Goal: Information Seeking & Learning: Learn about a topic

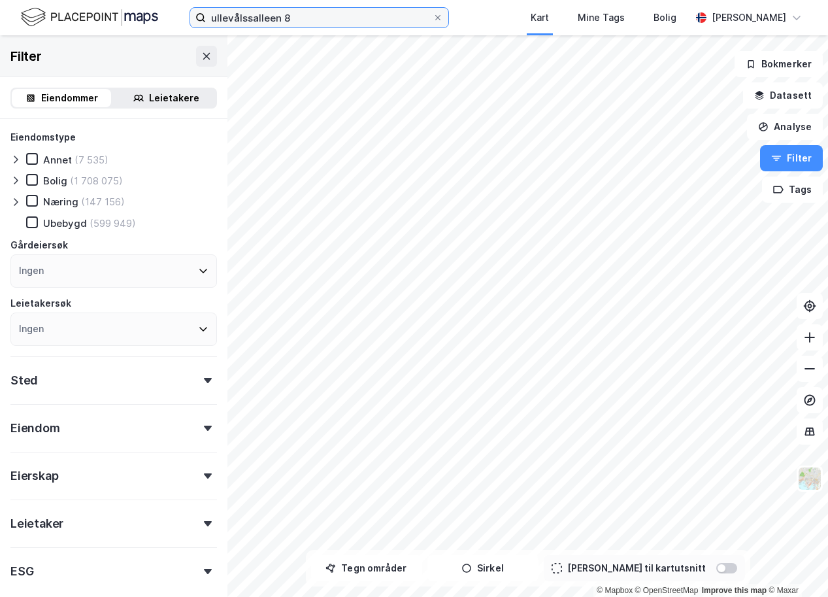
click at [315, 20] on input "ullevålssalleen 8" at bounding box center [319, 18] width 227 height 20
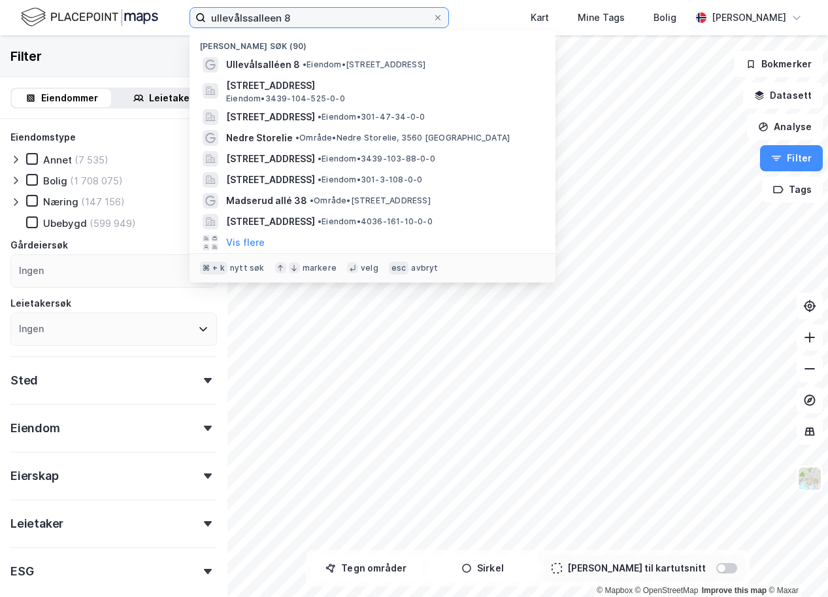
click at [315, 20] on input "ullevålssalleen 8" at bounding box center [319, 18] width 227 height 20
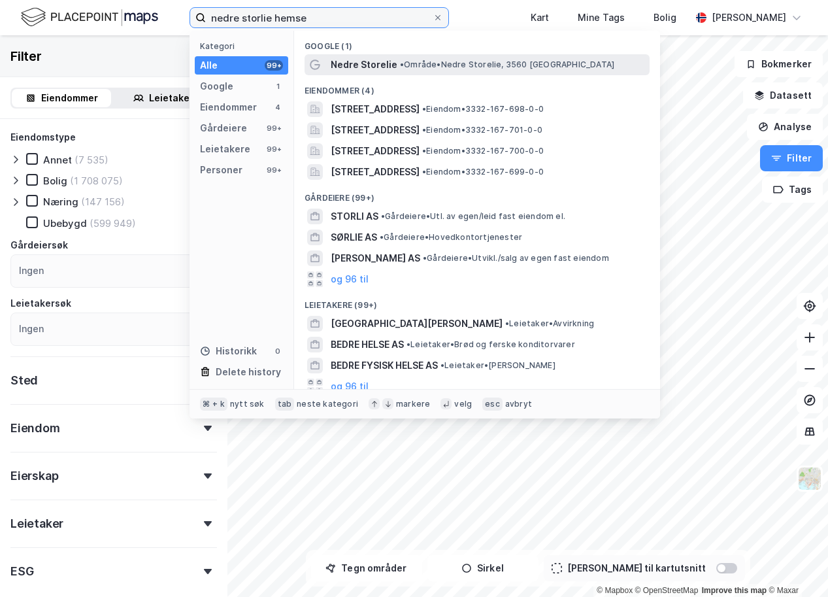
type input "nedre storlie hemse"
click at [362, 63] on span "Nedre Storelie" at bounding box center [364, 65] width 67 height 16
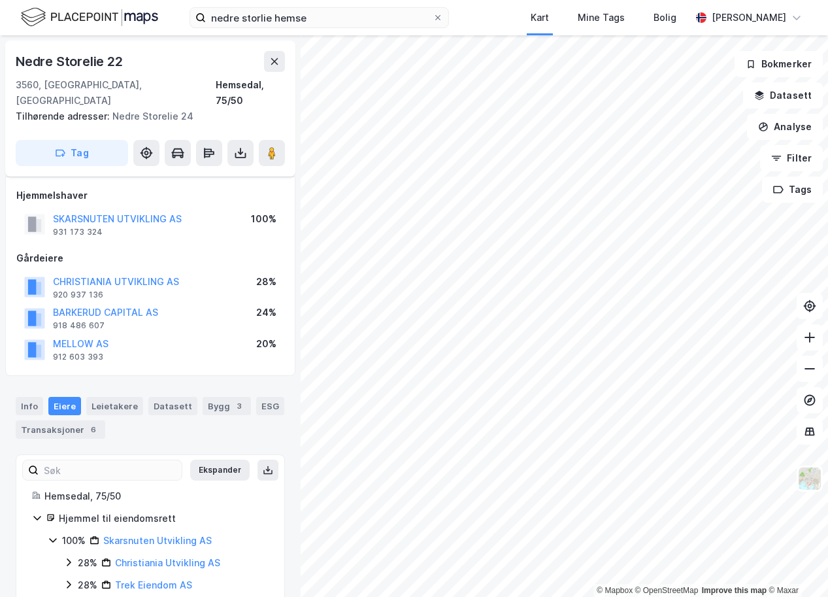
scroll to position [13, 0]
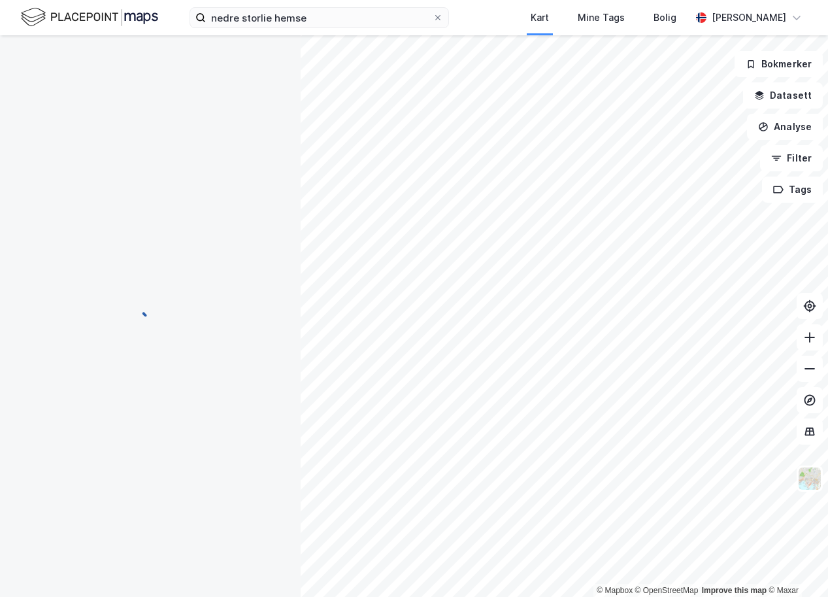
scroll to position [13, 0]
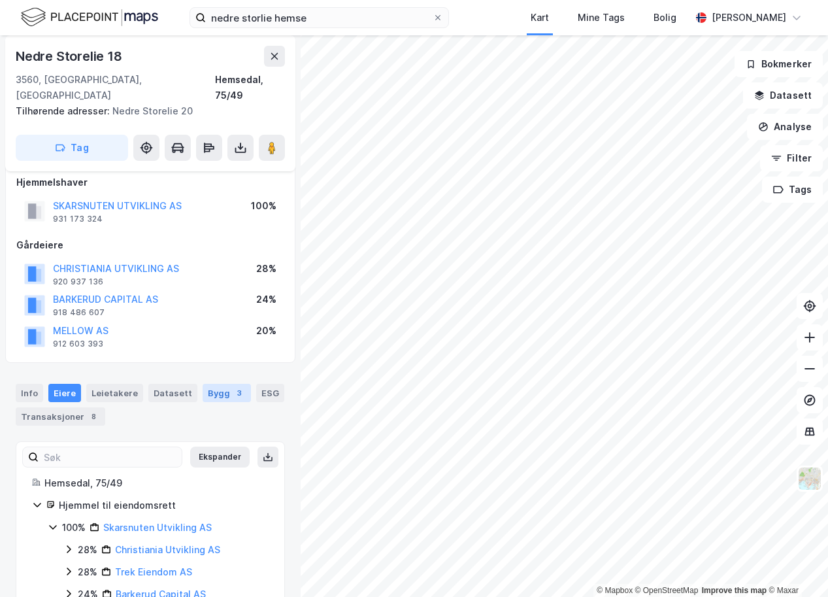
click at [218, 384] on div "Bygg 3" at bounding box center [227, 393] width 48 height 18
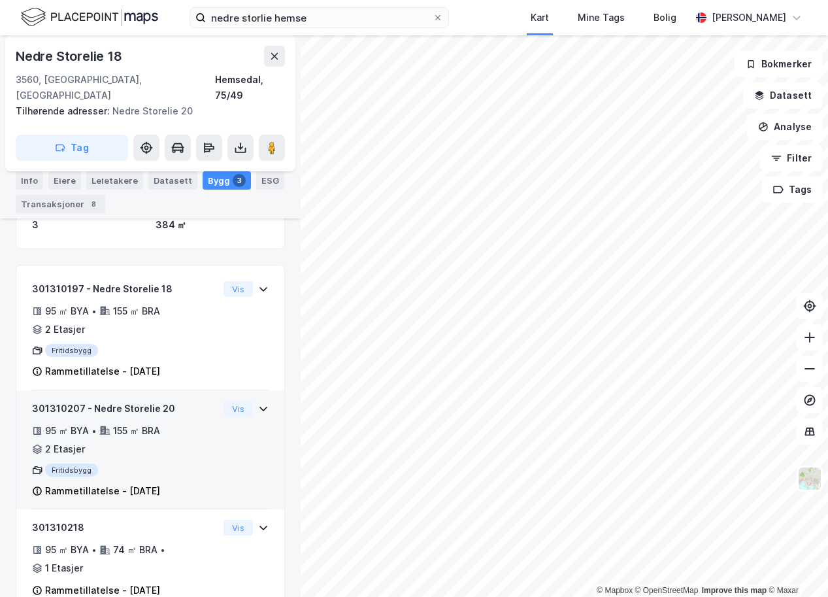
scroll to position [340, 0]
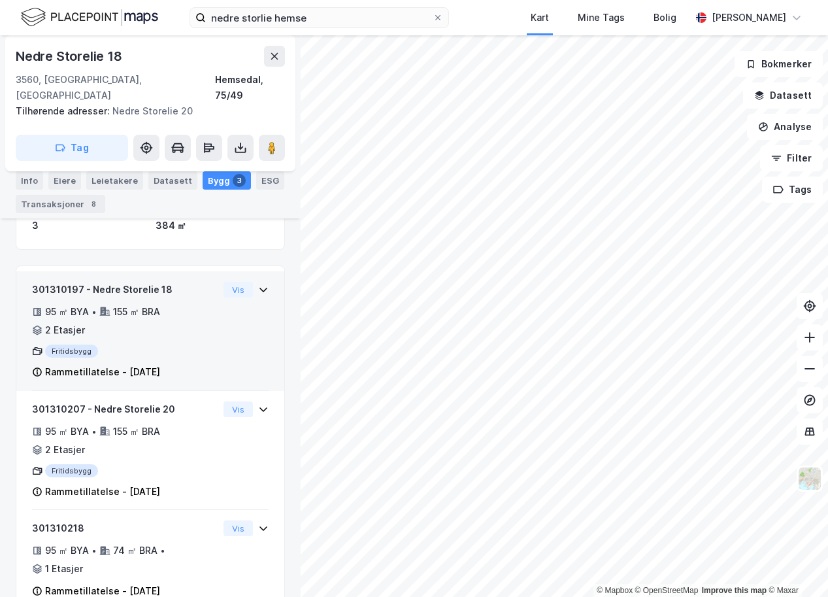
click at [199, 311] on div "95 ㎡ BYA • 155 ㎡ BRA • 2 Etasjer" at bounding box center [125, 321] width 186 height 34
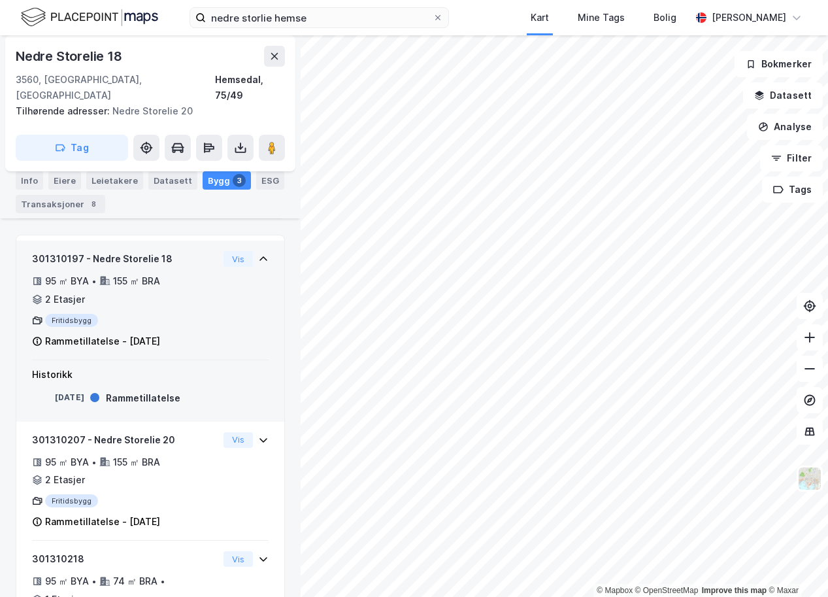
scroll to position [369, 0]
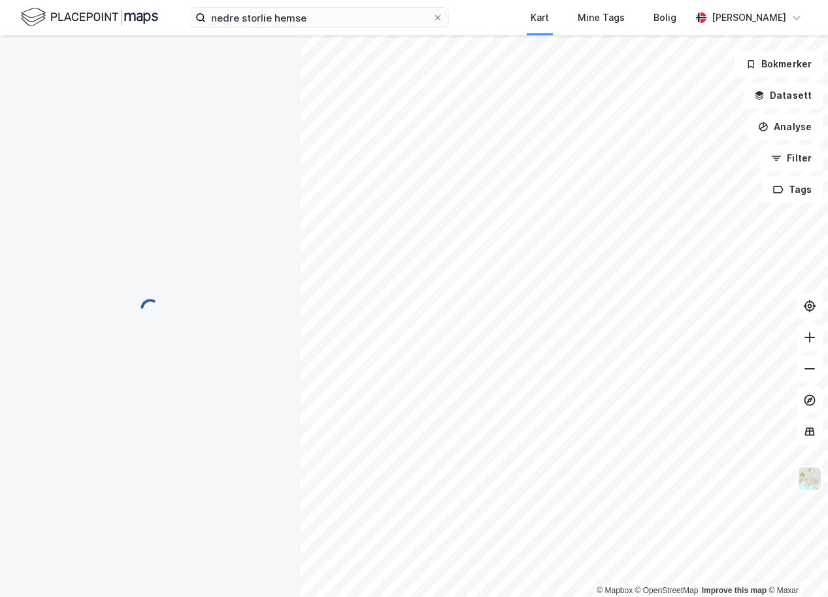
scroll to position [341, 0]
